Goal: Transaction & Acquisition: Book appointment/travel/reservation

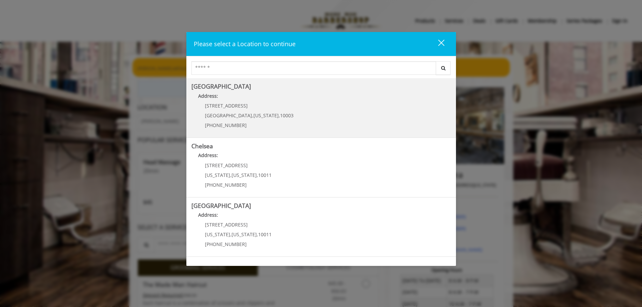
click at [213, 104] on span "[STREET_ADDRESS]" at bounding box center [226, 105] width 43 height 6
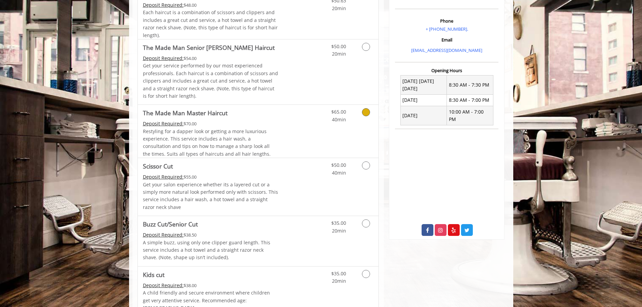
scroll to position [203, 0]
click at [225, 81] on p "Get your service performed by our most experienced professionals. Each haircut …" at bounding box center [210, 81] width 135 height 38
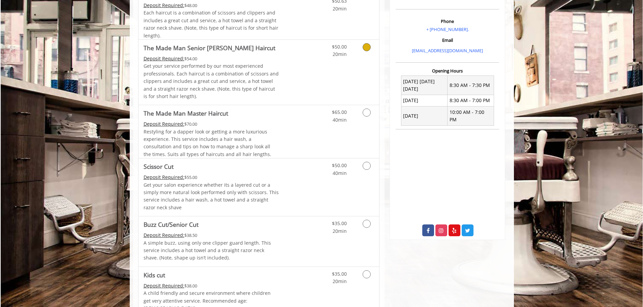
scroll to position [145, 0]
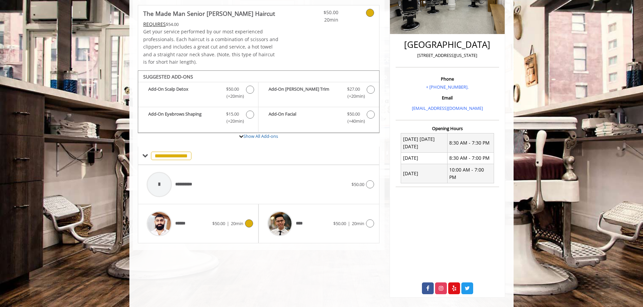
click at [194, 225] on div "******" at bounding box center [177, 224] width 69 height 32
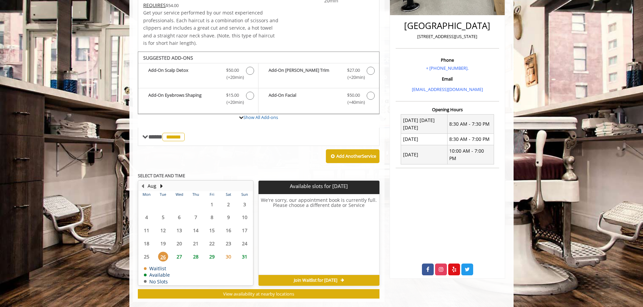
scroll to position [176, 0]
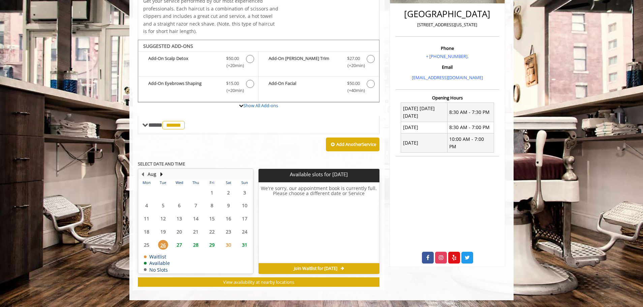
click at [179, 245] on span "27" at bounding box center [179, 245] width 10 height 10
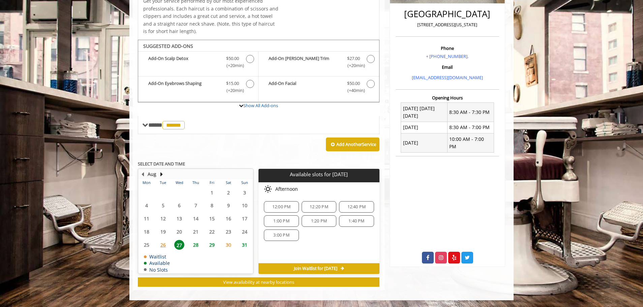
click at [197, 248] on span "28" at bounding box center [196, 245] width 10 height 10
click at [181, 245] on span "27" at bounding box center [179, 245] width 10 height 10
click at [193, 245] on span "28" at bounding box center [196, 245] width 10 height 10
click at [290, 243] on span "5:00 PM" at bounding box center [281, 242] width 29 height 5
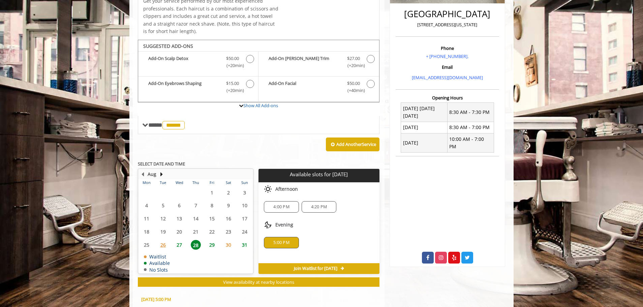
scroll to position [298, 0]
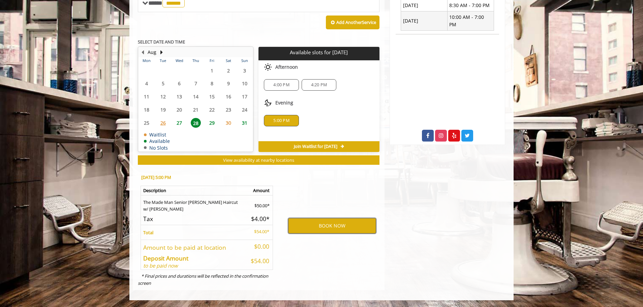
click at [322, 224] on button "BOOK NOW" at bounding box center [332, 226] width 88 height 16
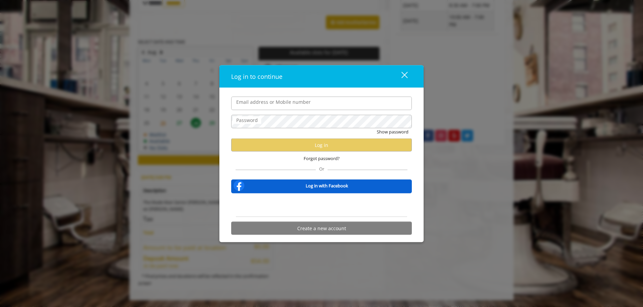
type input "**********"
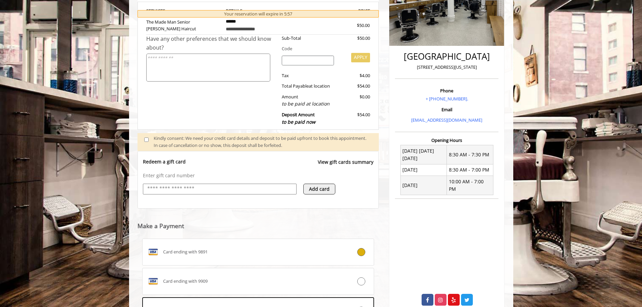
scroll to position [133, 0]
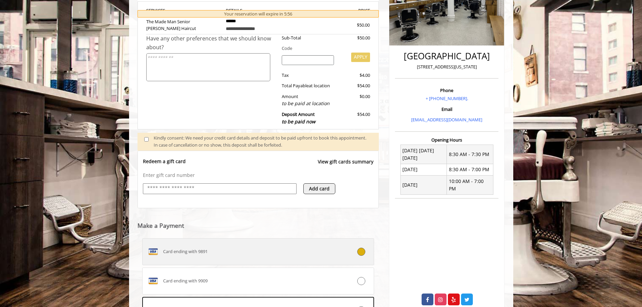
click at [221, 255] on div "Card ending with 9891" at bounding box center [239, 251] width 193 height 11
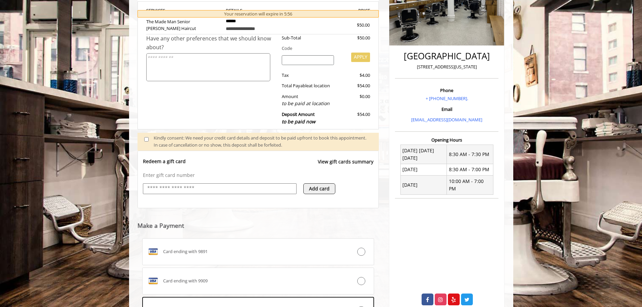
scroll to position [221, 0]
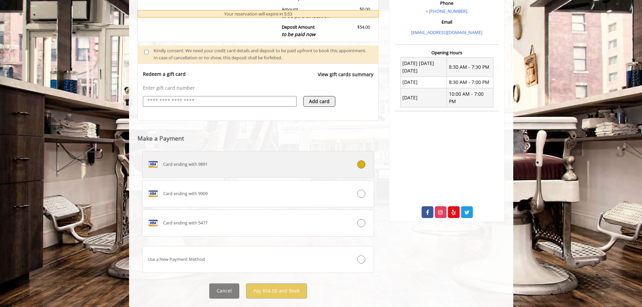
click at [362, 164] on icon at bounding box center [361, 164] width 8 height 8
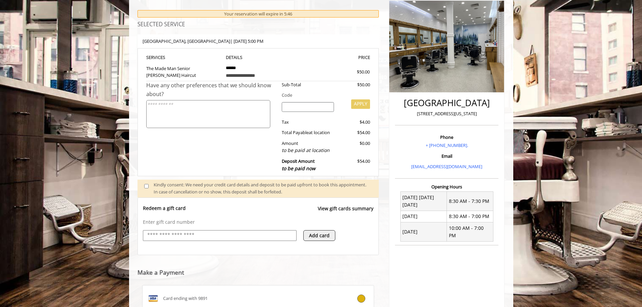
scroll to position [86, 0]
drag, startPoint x: 144, startPoint y: 42, endPoint x: 288, endPoint y: 40, distance: 144.9
click at [288, 40] on div "Greenwich Village , Manhattan | Thu, Aug 28 2025 5:00 PM" at bounding box center [259, 42] width 242 height 14
copy b "Greenwich Village , Manhattan | Thu, Aug 28 2025 5:00 PM"
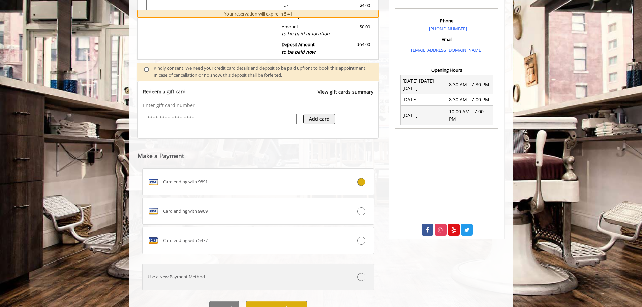
scroll to position [236, 0]
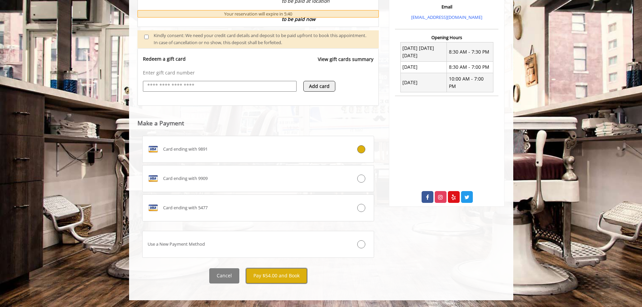
click at [277, 276] on button "Pay $54.00 and Book" at bounding box center [276, 275] width 61 height 15
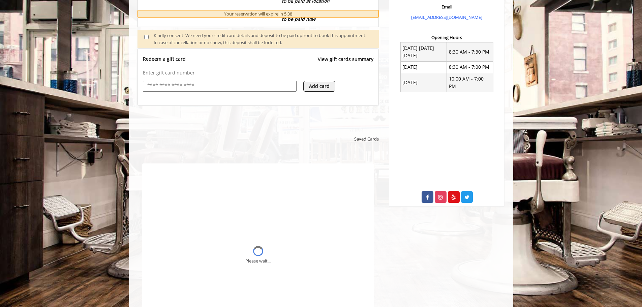
scroll to position [0, 0]
